Goal: Information Seeking & Learning: Learn about a topic

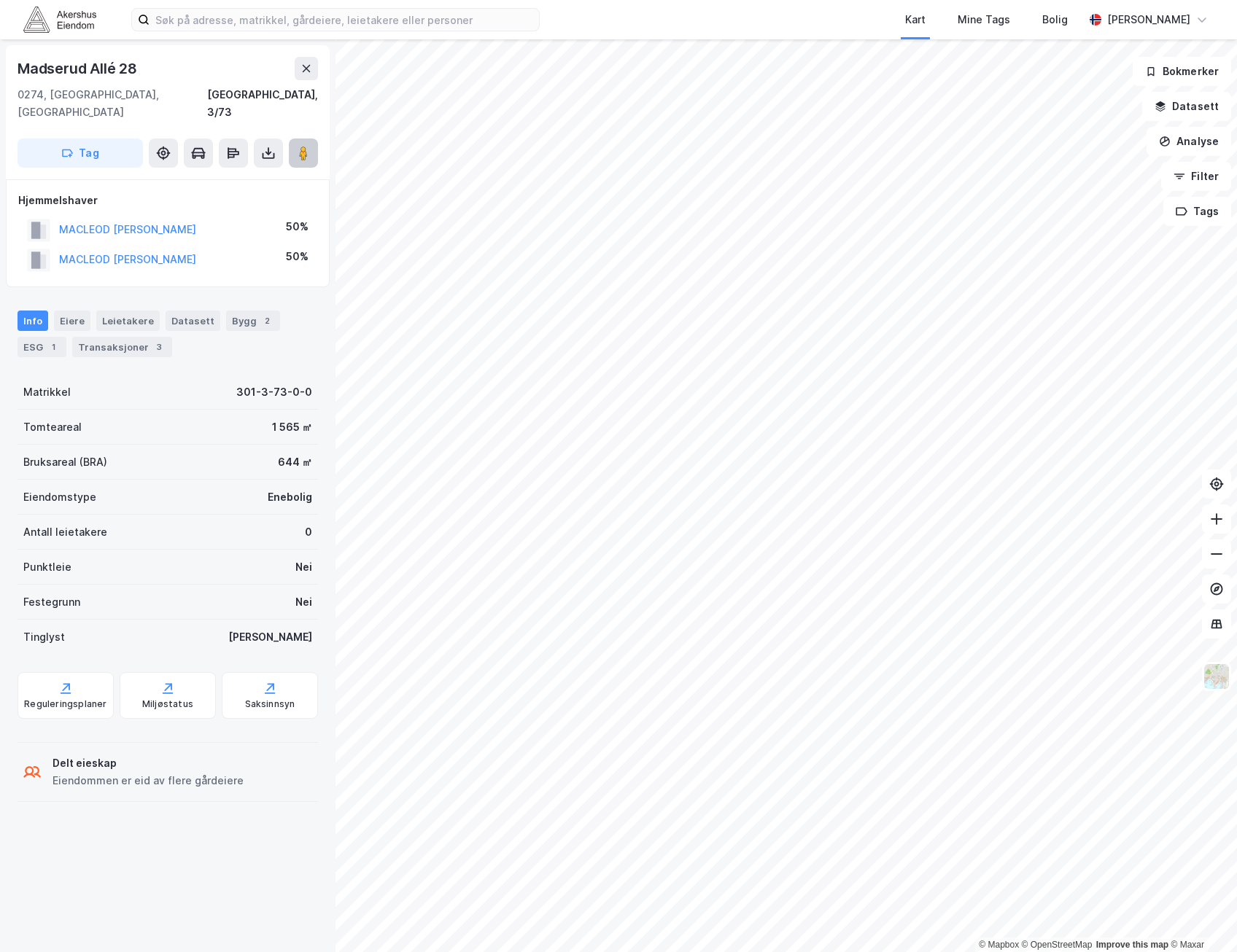
click at [294, 138] on button at bounding box center [303, 153] width 29 height 29
click at [369, 951] on html "Kart Mine Tags Bolig Kristian Småvik © Mapbox © OpenStreetMap Improve this map …" at bounding box center [618, 476] width 1237 height 952
click at [1212, 686] on img at bounding box center [1215, 676] width 28 height 28
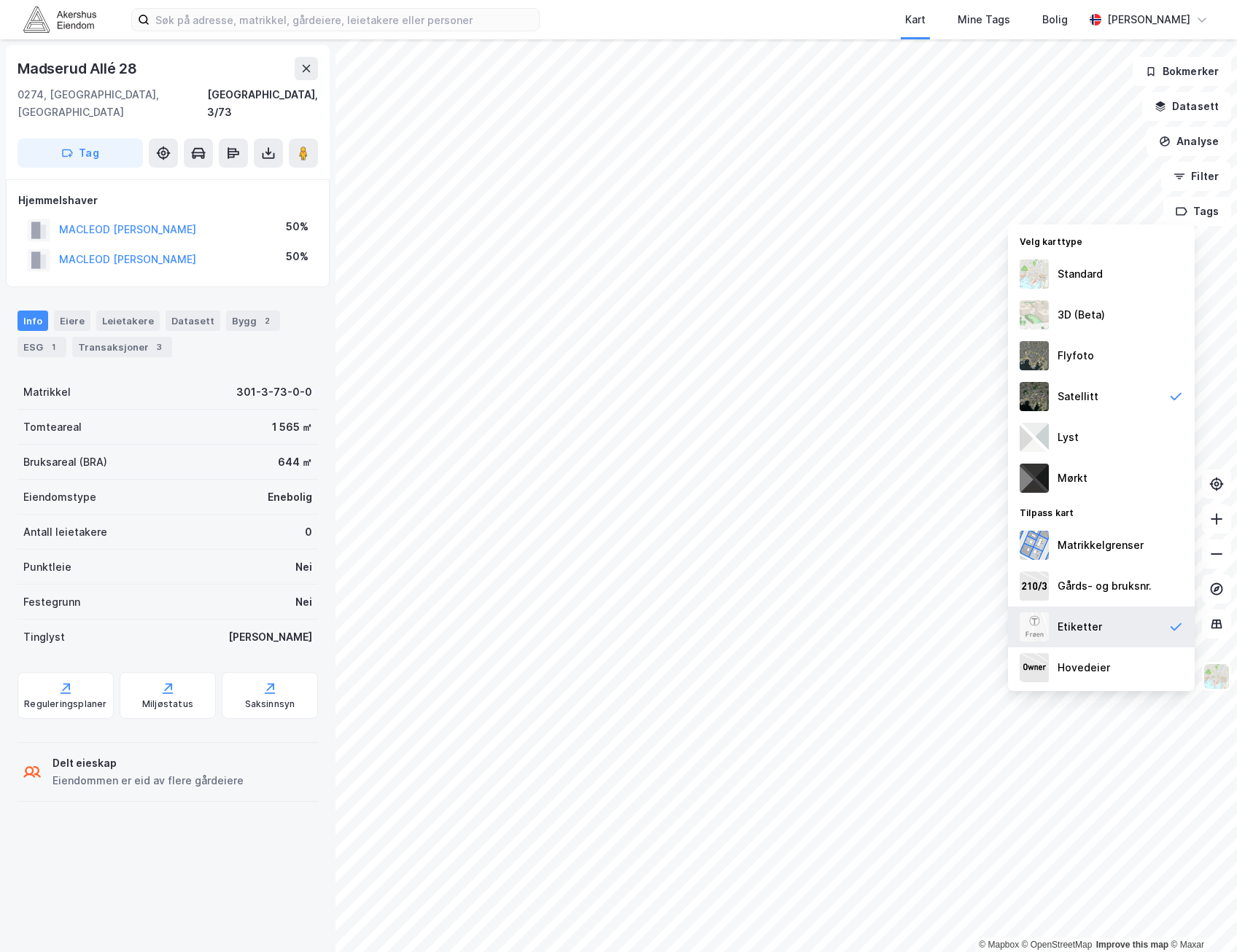
click at [1149, 627] on div "Etiketter" at bounding box center [1101, 626] width 187 height 40
click at [1216, 684] on img at bounding box center [1215, 676] width 28 height 28
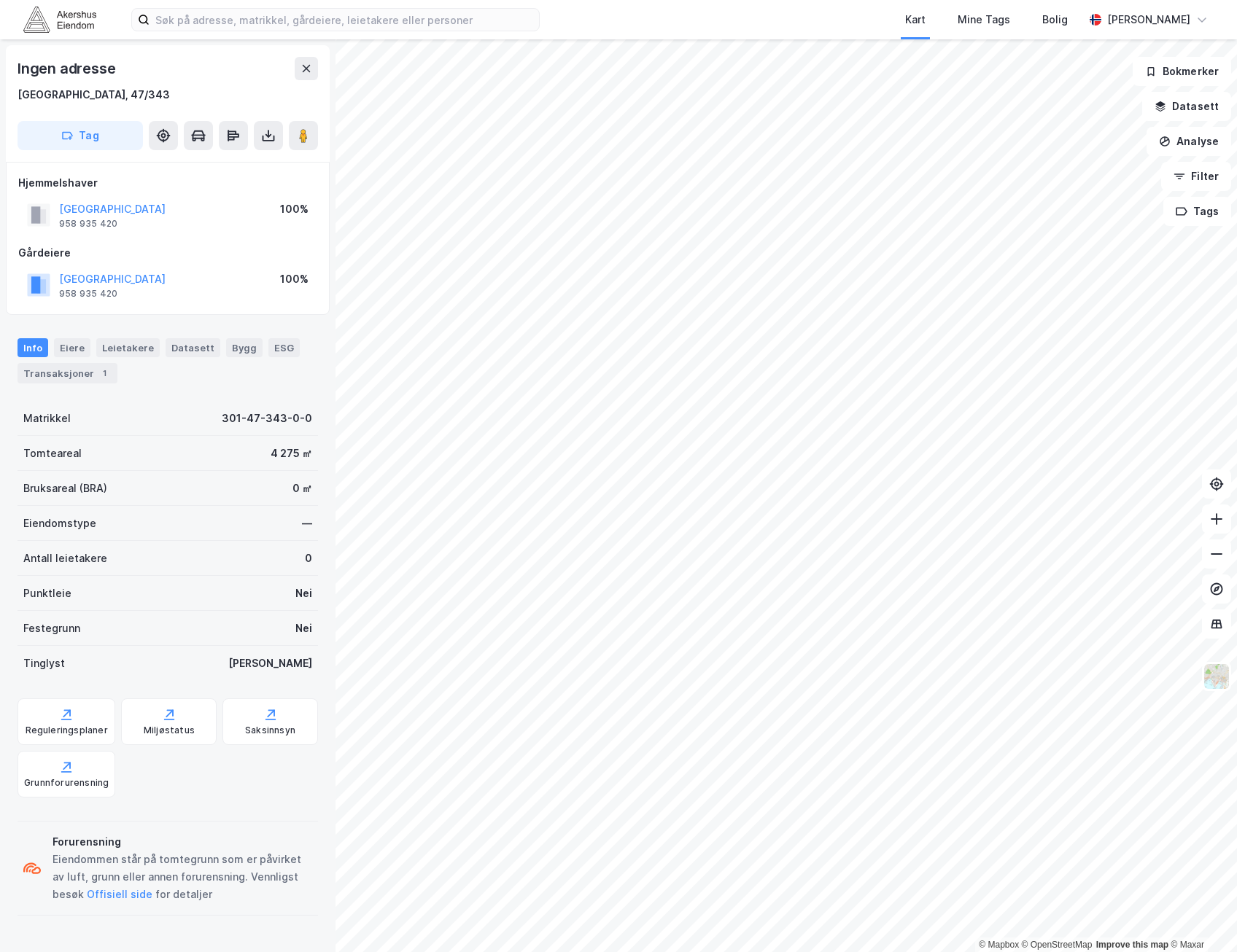
click at [1236, 24] on html "Kart Mine Tags Bolig Kristian Småvik © Mapbox © OpenStreetMap Improve this map …" at bounding box center [618, 476] width 1237 height 952
click at [1236, 41] on html "Kart Mine Tags Bolig Kristian Småvik © Mapbox © OpenStreetMap Improve this map …" at bounding box center [618, 476] width 1237 height 952
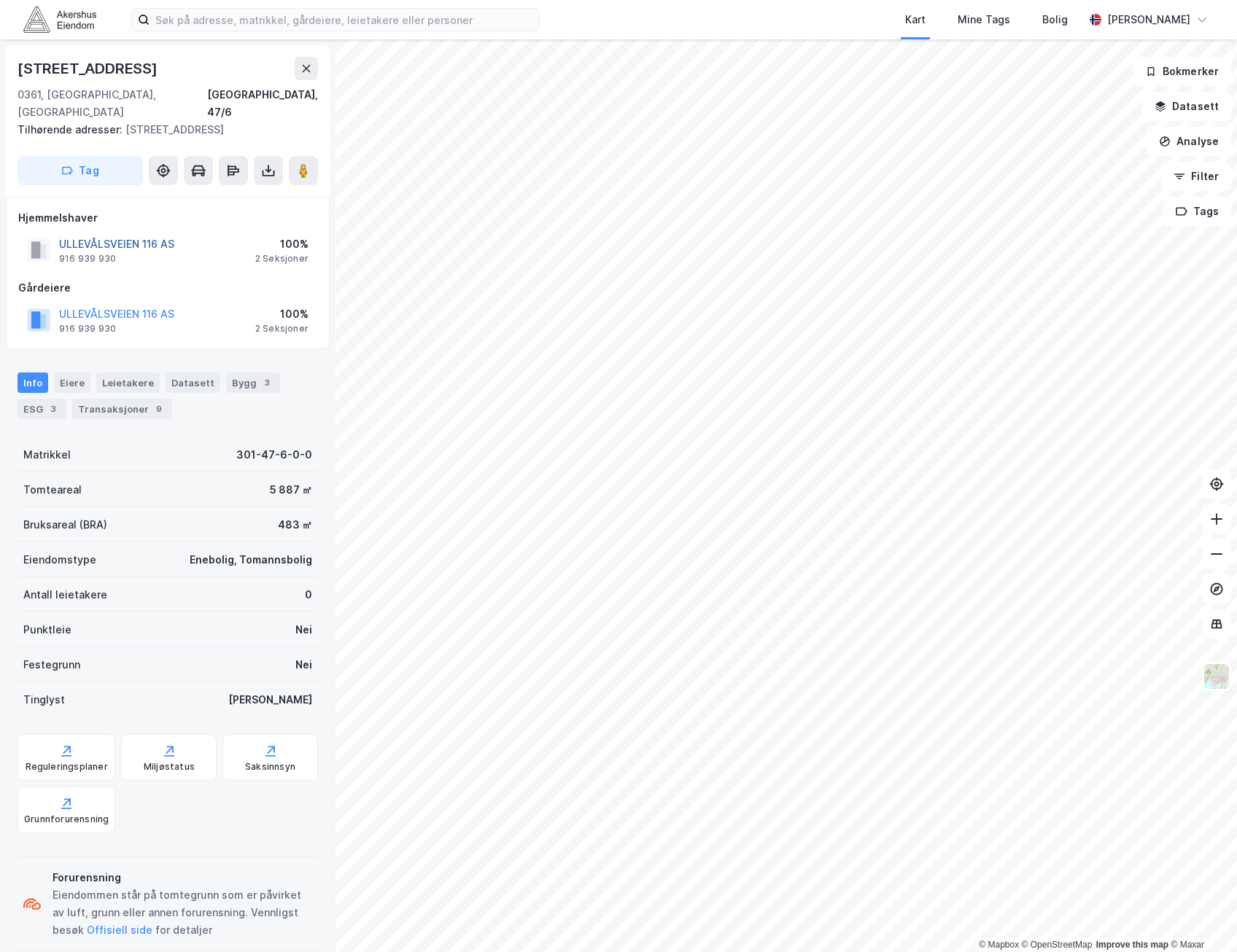
click at [0, 0] on button "ULLEVÅLSVEIEN 116 AS" at bounding box center [0, 0] width 0 height 0
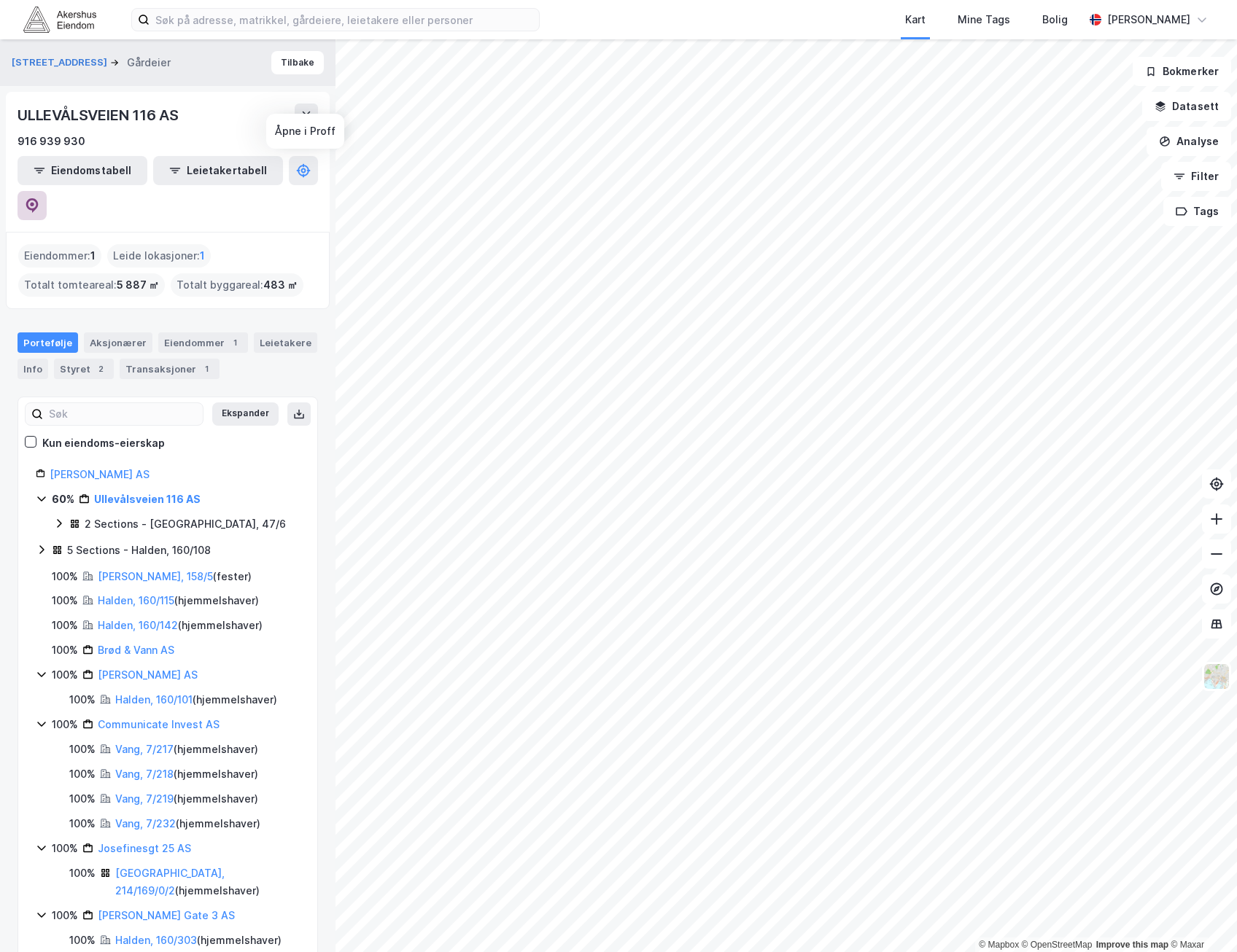
click at [47, 191] on button at bounding box center [31, 205] width 29 height 29
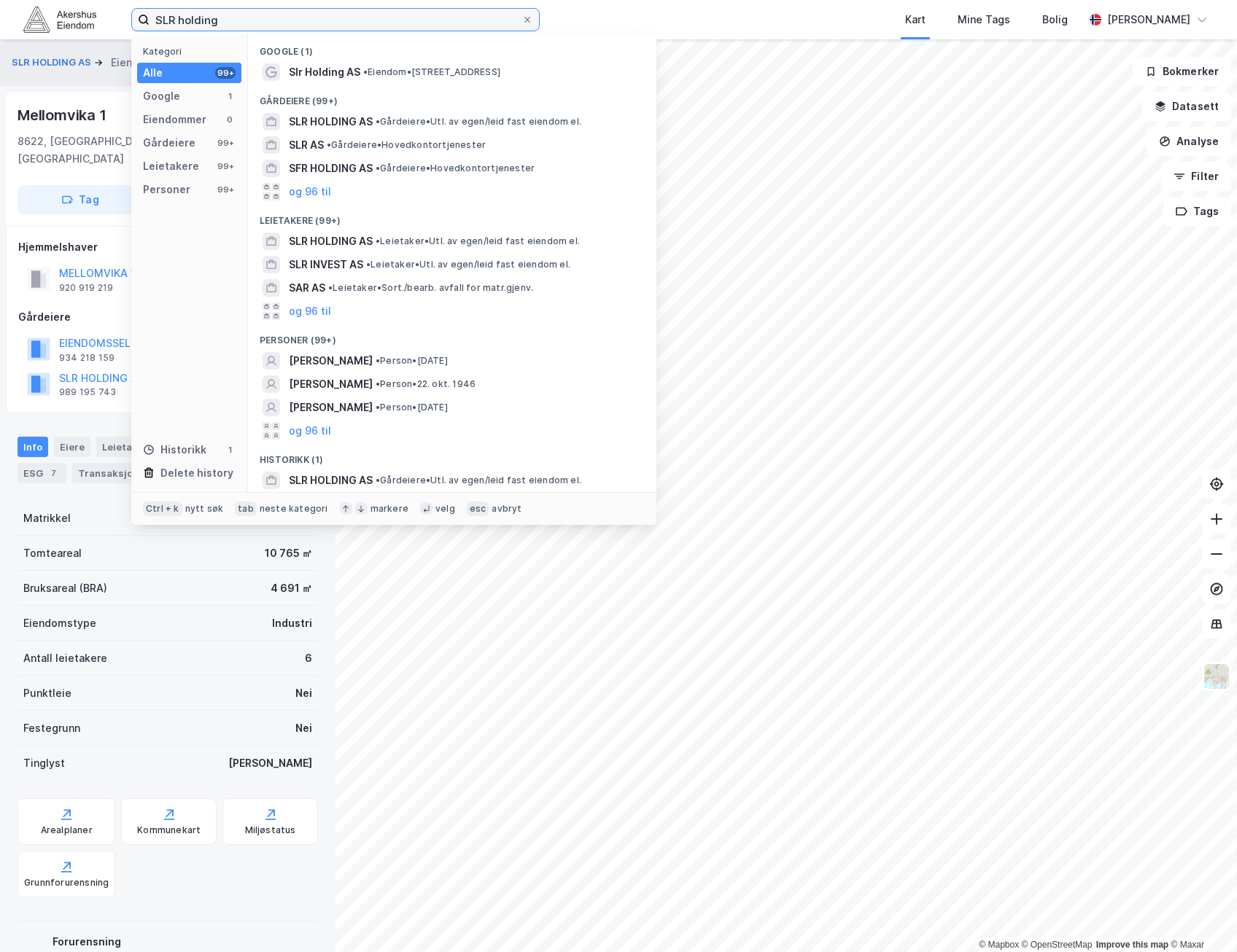
drag, startPoint x: 326, startPoint y: 22, endPoint x: -351, endPoint y: 30, distance: 677.0
click at [0, 30] on html "SLR holding Kategori Alle 99+ Google 1 Eiendommer 0 Gårdeiere 99+ Leietakere 99…" at bounding box center [618, 476] width 1237 height 952
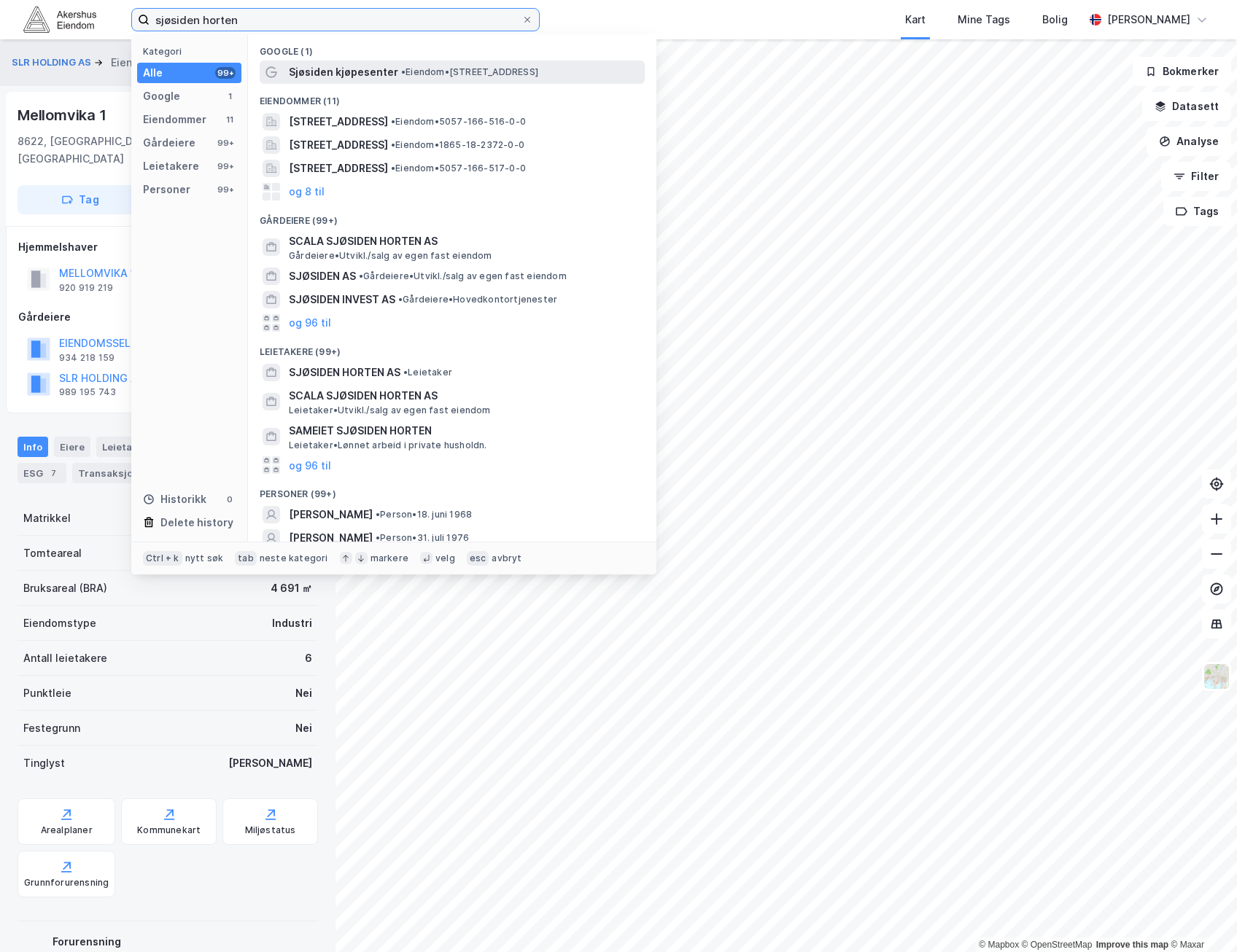
type input "sjøsiden horten"
click at [373, 77] on span "Sjøsiden kjøpesenter" at bounding box center [344, 72] width 110 height 17
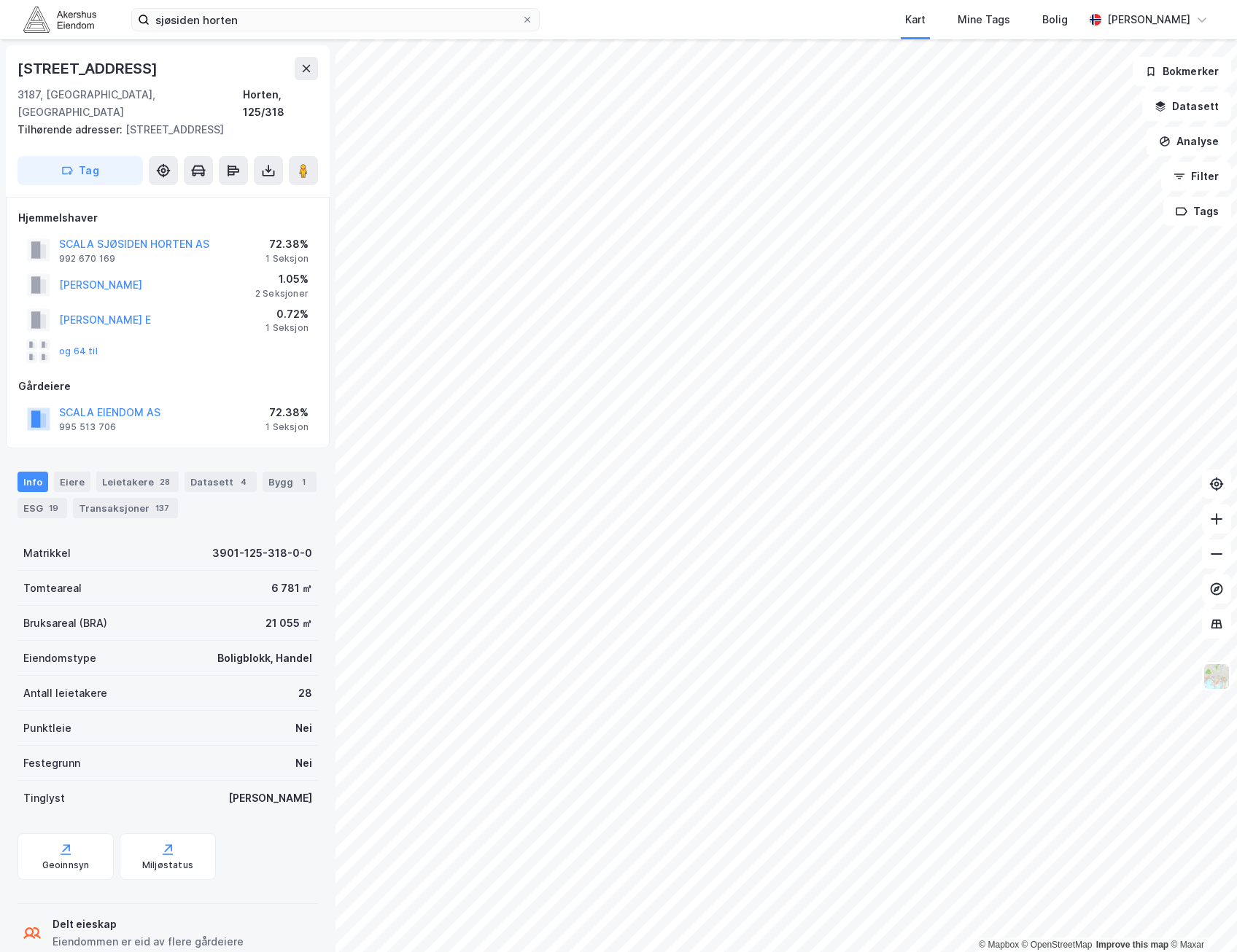
click at [165, 237] on div "SCALA SJØSIDEN HORTEN AS 992 670 169" at bounding box center [134, 249] width 150 height 29
click at [0, 0] on button "SCALA SJØSIDEN HORTEN AS" at bounding box center [0, 0] width 0 height 0
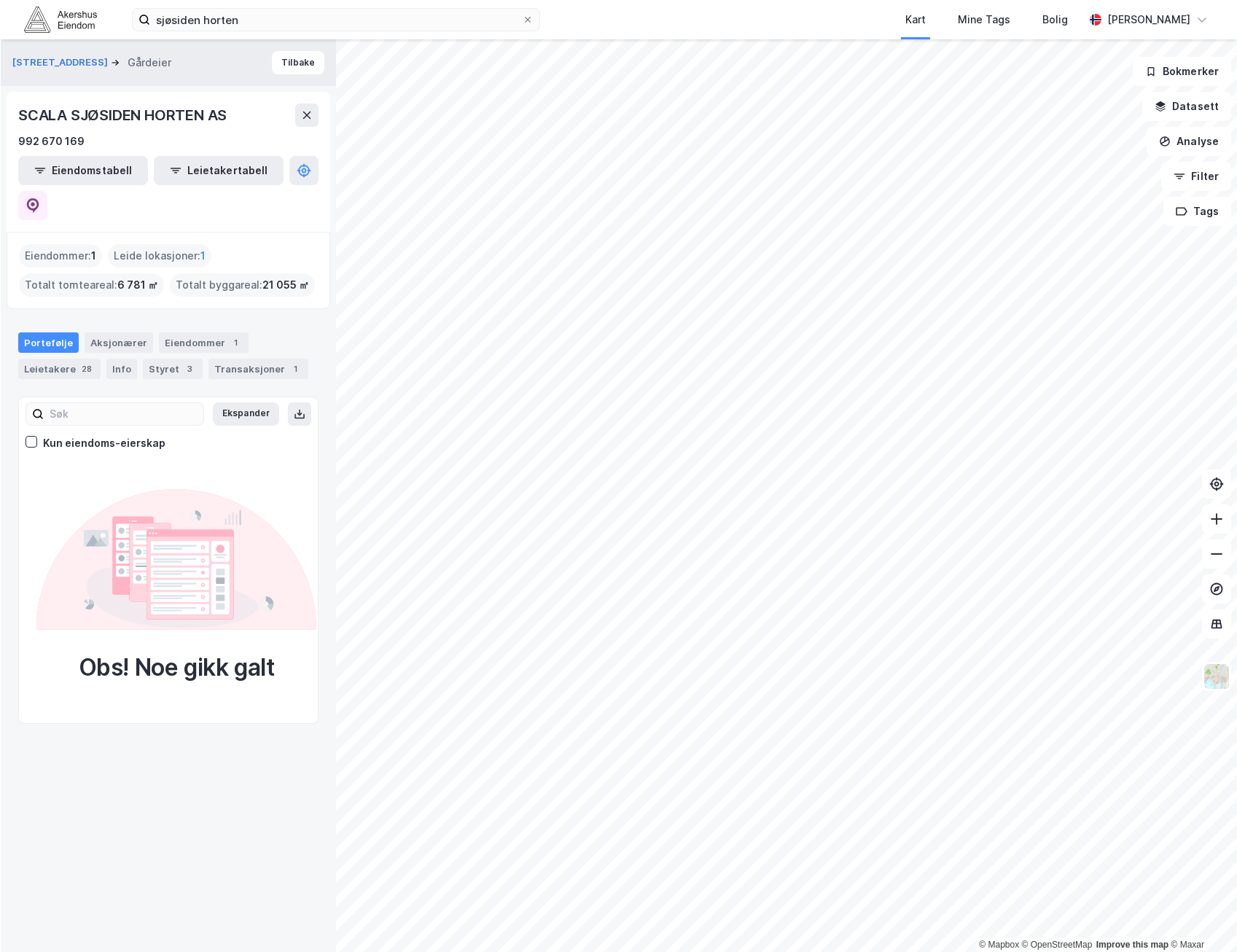
scroll to position [0, 27]
click at [39, 198] on icon at bounding box center [32, 205] width 13 height 14
click at [311, 67] on button "Tilbake" at bounding box center [297, 63] width 52 height 23
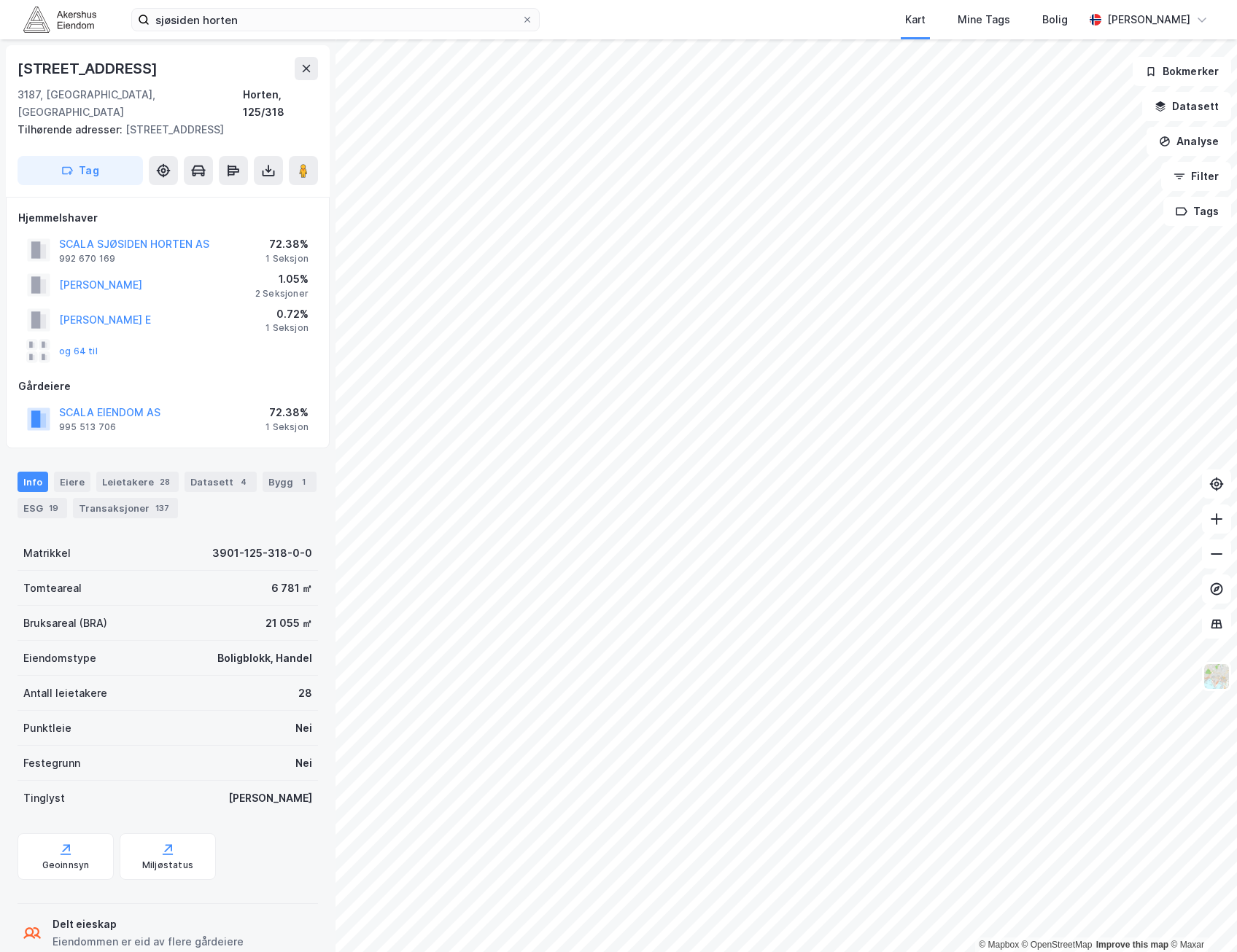
click at [92, 69] on div "Teatergata 6" at bounding box center [88, 68] width 143 height 23
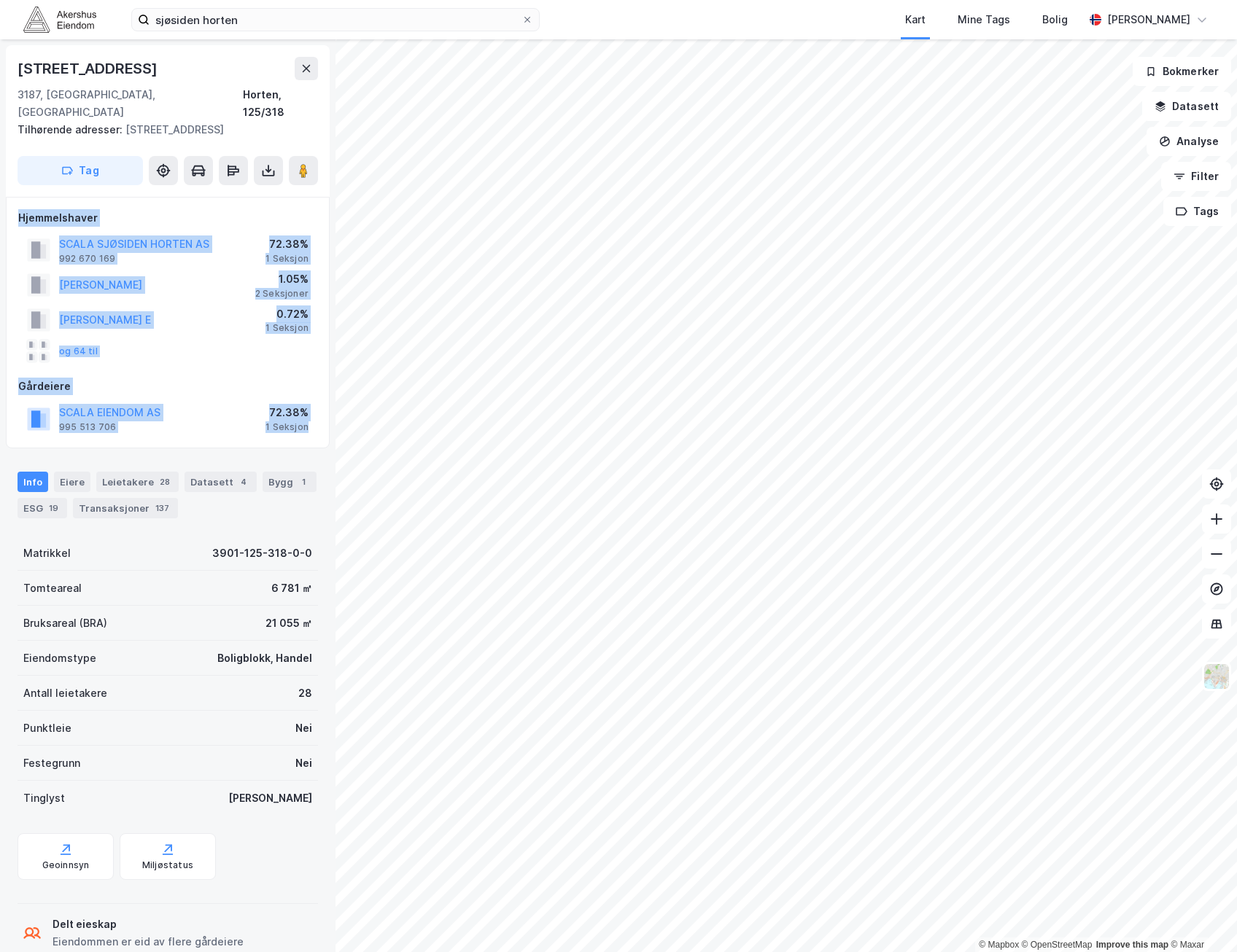
drag, startPoint x: 316, startPoint y: 417, endPoint x: 13, endPoint y: 199, distance: 373.3
click at [13, 199] on div "Hjemmelshaver SCALA SJØSIDEN HORTEN AS 992 670 169 72.38% 1 Seksjon ANDERSEN MO…" at bounding box center [167, 322] width 324 height 251
drag, startPoint x: 13, startPoint y: 199, endPoint x: 255, endPoint y: 411, distance: 321.7
click at [255, 411] on div "Hjemmelshaver SCALA SJØSIDEN HORTEN AS 992 670 169 72.38% 1 Seksjon ANDERSEN MO…" at bounding box center [167, 322] width 324 height 251
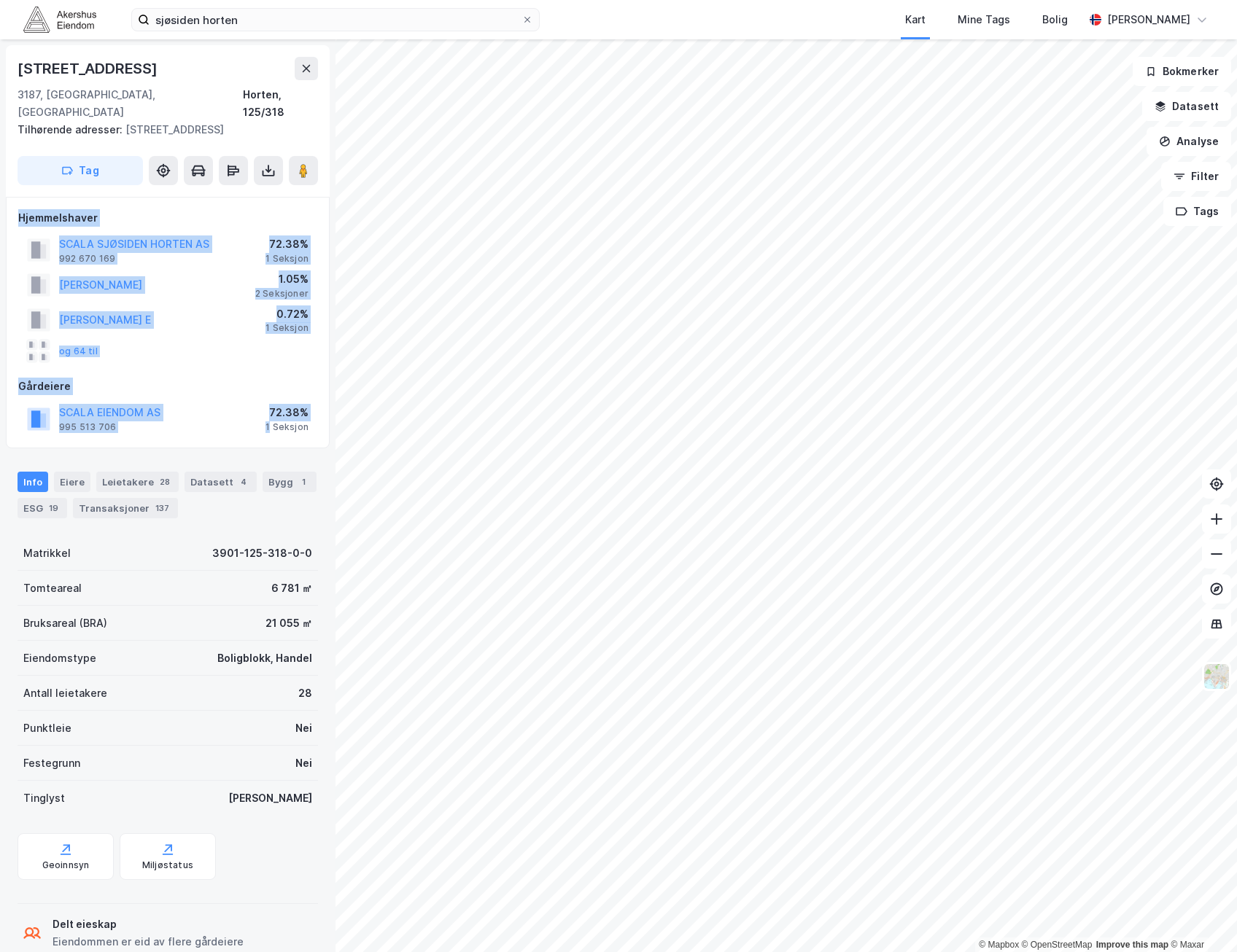
click at [259, 406] on div "SCALA EIENDOM AS 995 513 706 72.38% 1 Seksjon" at bounding box center [167, 418] width 299 height 35
drag, startPoint x: 312, startPoint y: 404, endPoint x: 22, endPoint y: 205, distance: 351.7
click at [22, 209] on div "Hjemmelshaver SCALA SJØSIDEN HORTEN AS 992 670 169 72.38% 1 Seksjon ANDERSEN MO…" at bounding box center [167, 322] width 299 height 227
click at [22, 209] on div "Hjemmelshaver" at bounding box center [167, 217] width 299 height 17
drag, startPoint x: 22, startPoint y: 205, endPoint x: 312, endPoint y: 411, distance: 355.7
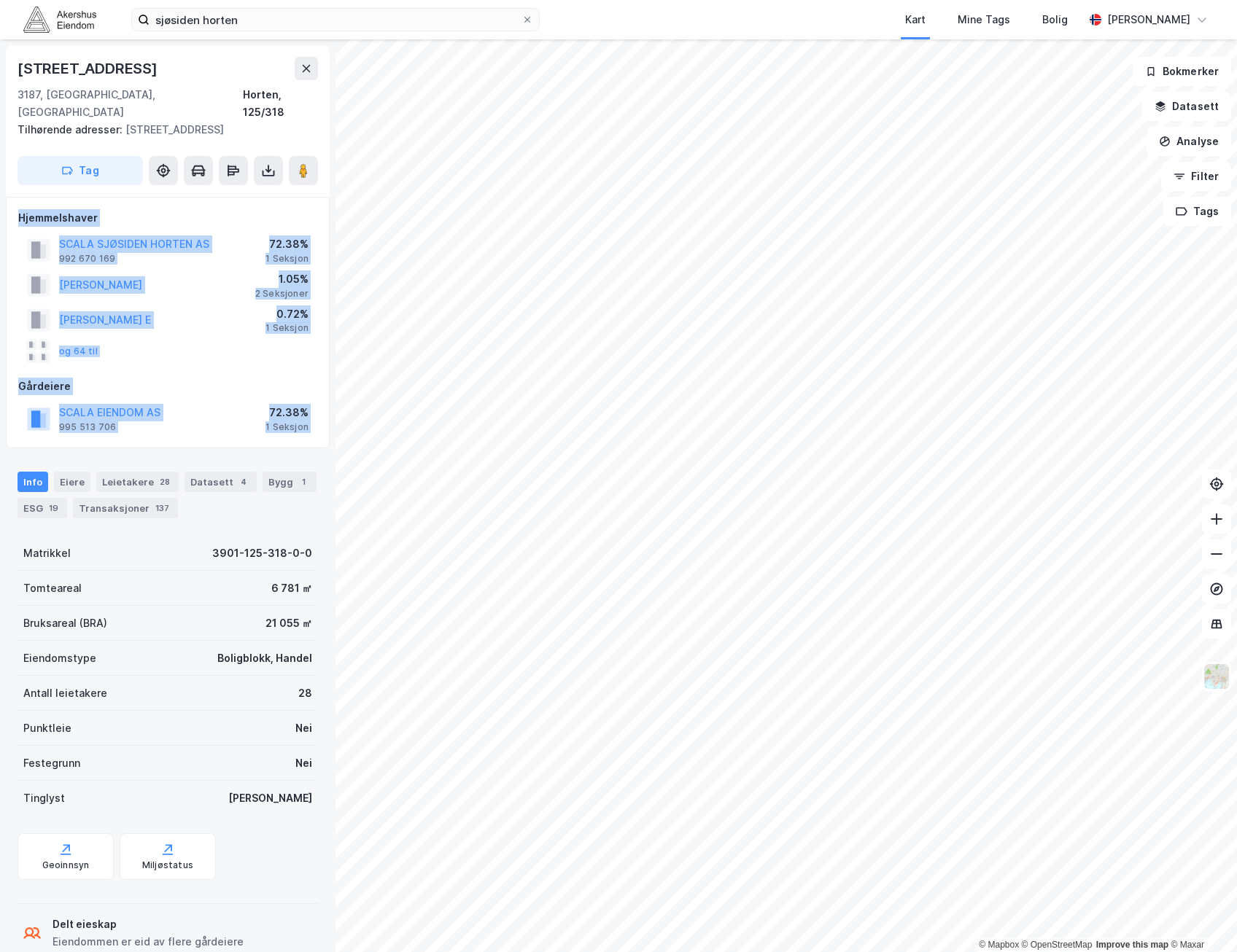
click at [312, 411] on div "Hjemmelshaver SCALA SJØSIDEN HORTEN AS 992 670 169 72.38% 1 Seksjon ANDERSEN MO…" at bounding box center [167, 322] width 299 height 227
click at [5, 197] on div "Hjemmelshaver SCALA SJØSIDEN HORTEN AS 992 670 169 72.38% 1 Seksjon ANDERSEN MO…" at bounding box center [167, 322] width 324 height 251
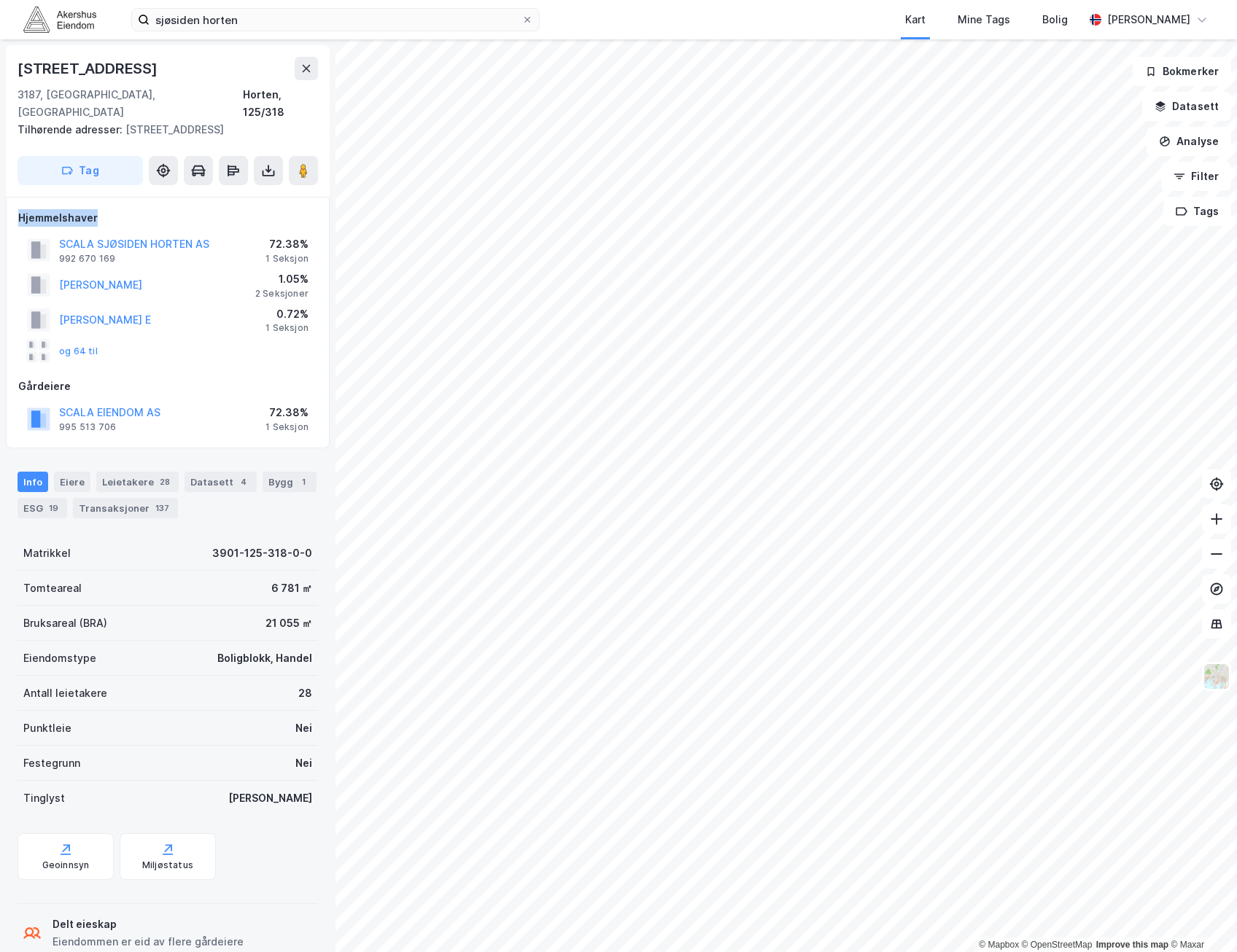
drag, startPoint x: 10, startPoint y: 193, endPoint x: 48, endPoint y: 249, distance: 67.7
click at [48, 249] on div "Hjemmelshaver SCALA SJØSIDEN HORTEN AS 992 670 169 72.38% 1 Seksjon ANDERSEN MO…" at bounding box center [167, 322] width 324 height 251
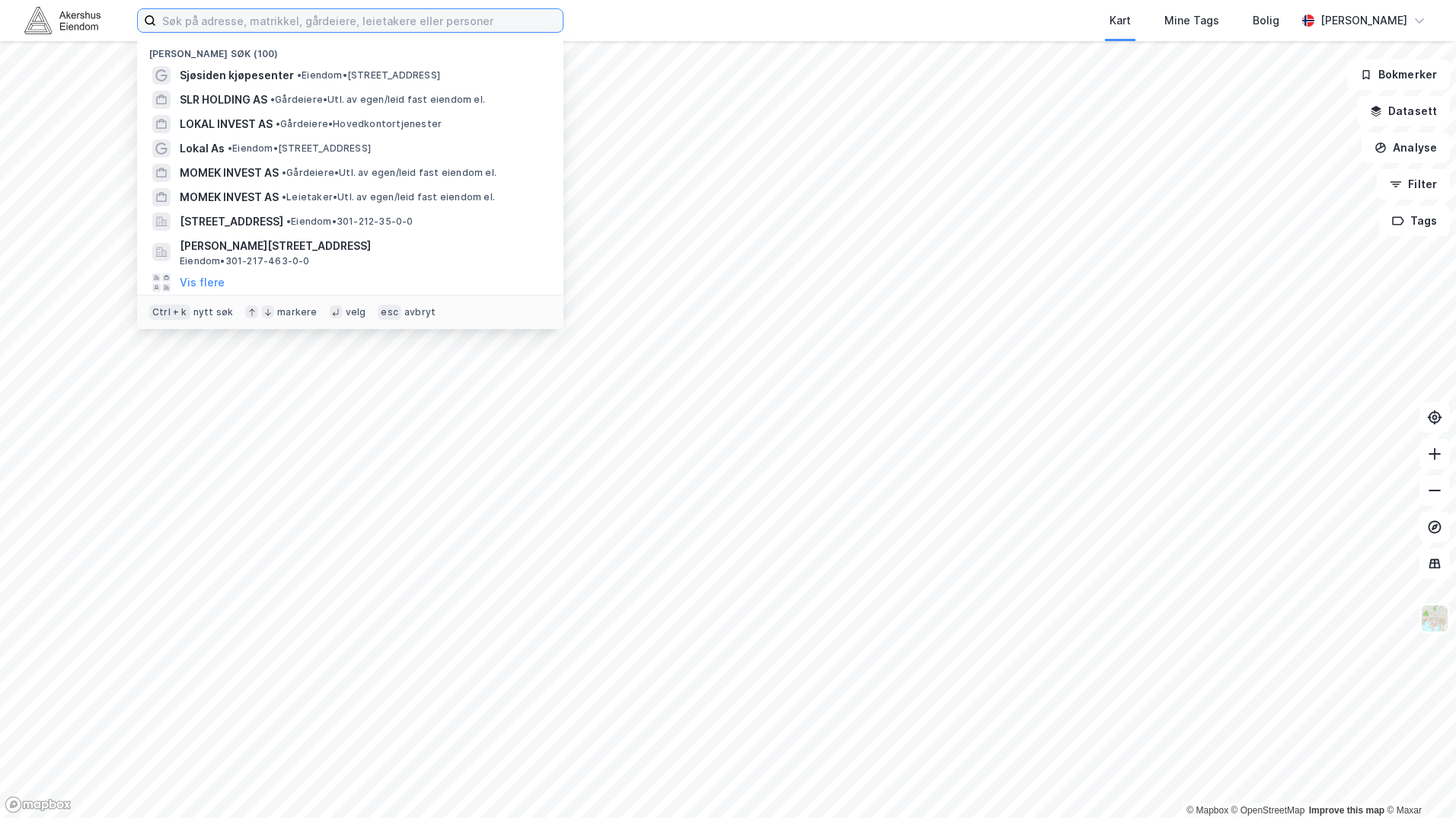
click at [205, 23] on input at bounding box center [360, 21] width 407 height 23
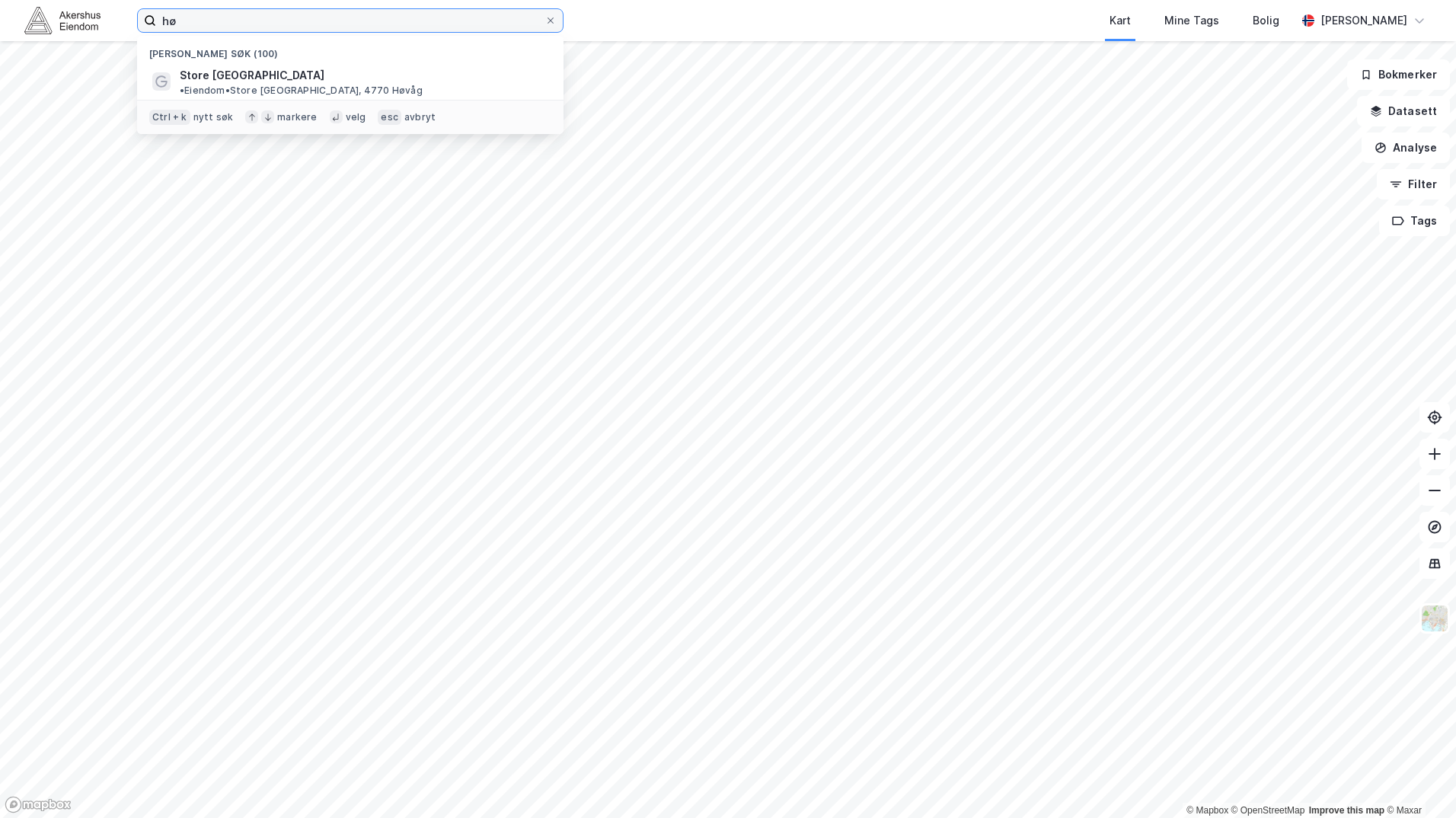
type input "h"
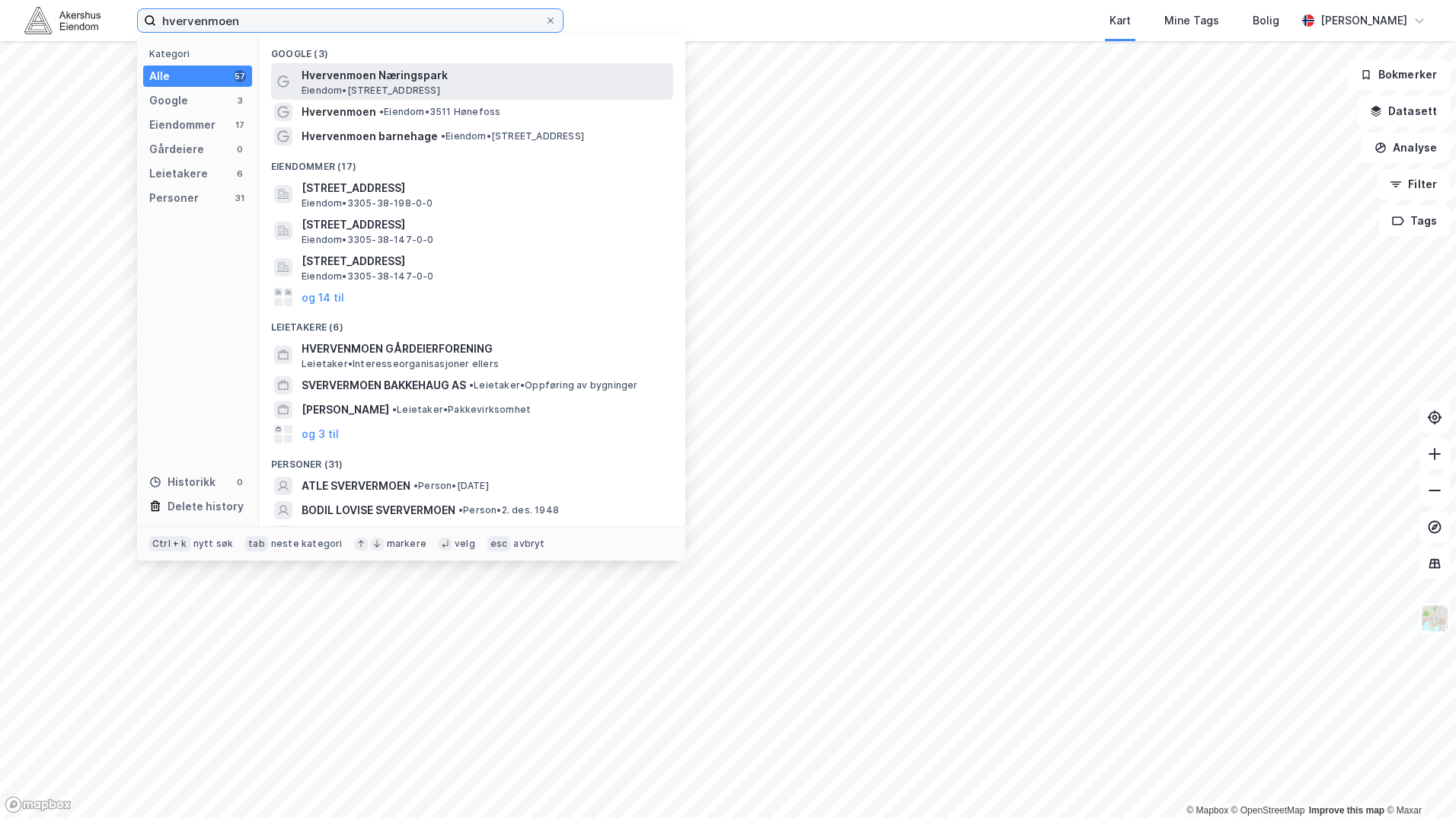
type input "hvervenmoen"
click at [386, 83] on span "Hvervenmoen Næringspark" at bounding box center [485, 75] width 366 height 18
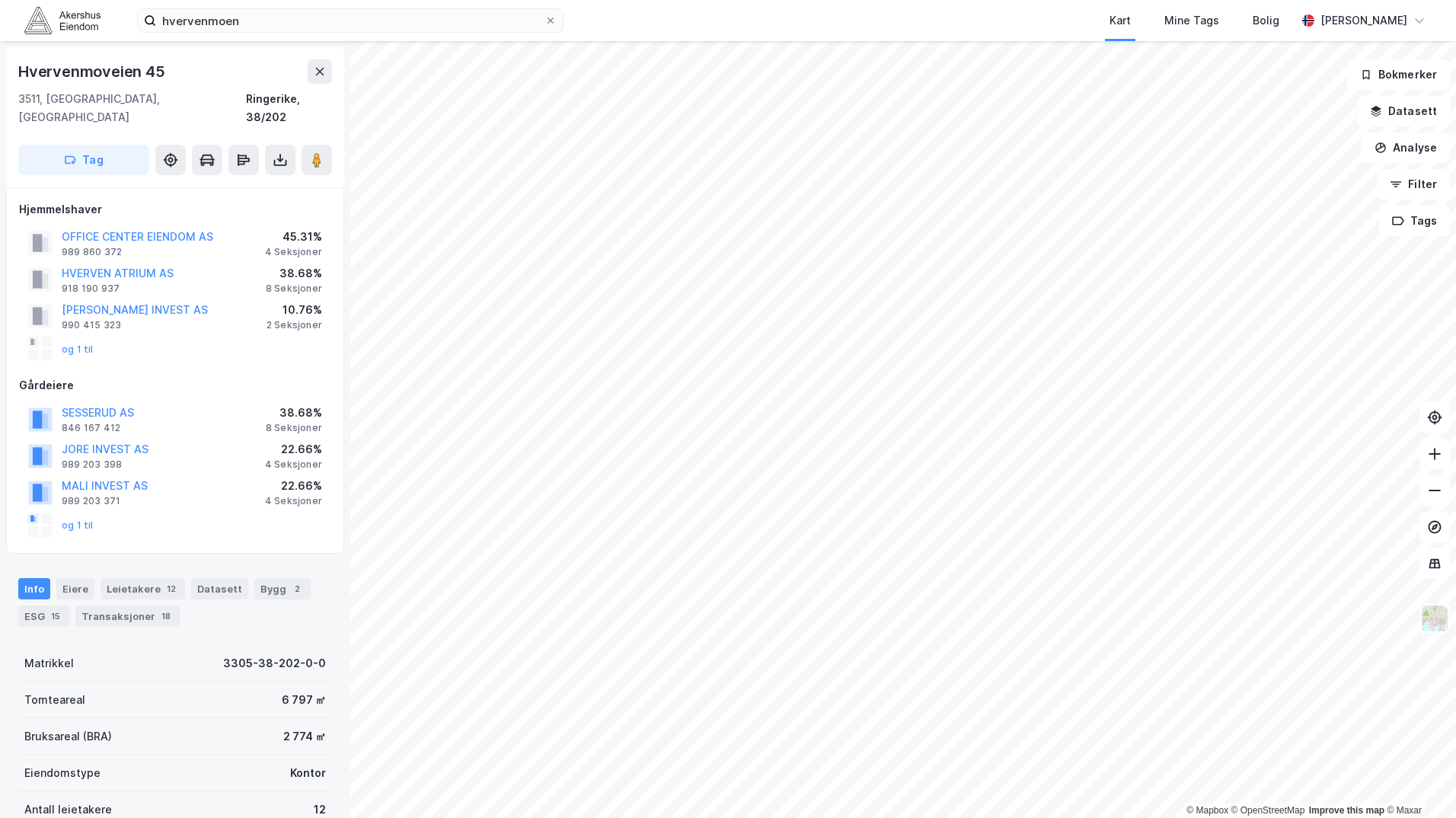
click at [123, 64] on div "Hvervenmoveien 45" at bounding box center [93, 71] width 150 height 24
copy div "Hvervenmoveien 45"
click at [132, 606] on div "Transaksjoner 18" at bounding box center [127, 616] width 104 height 22
